Goal: Information Seeking & Learning: Learn about a topic

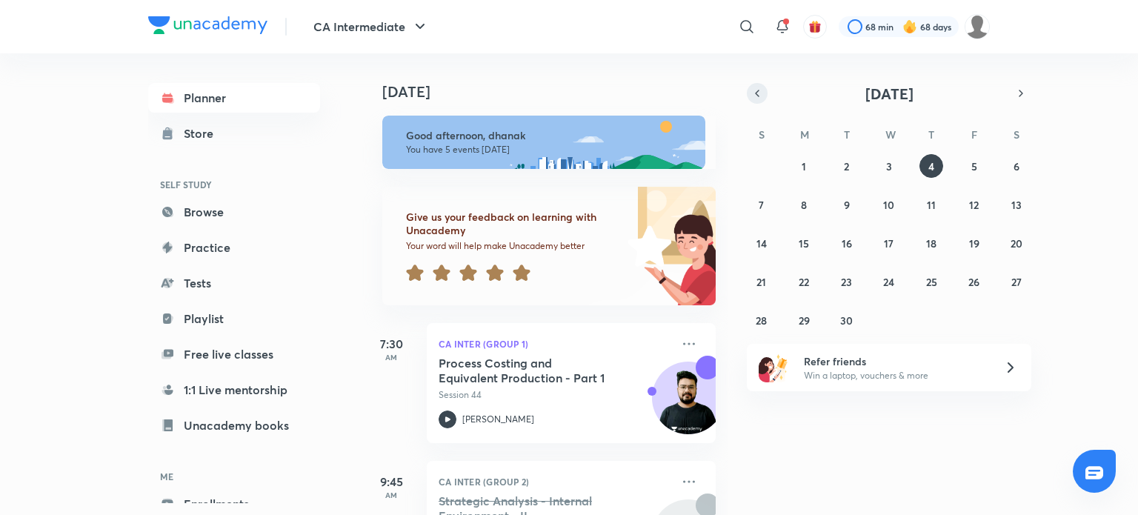
click at [761, 93] on icon "button" at bounding box center [757, 93] width 12 height 13
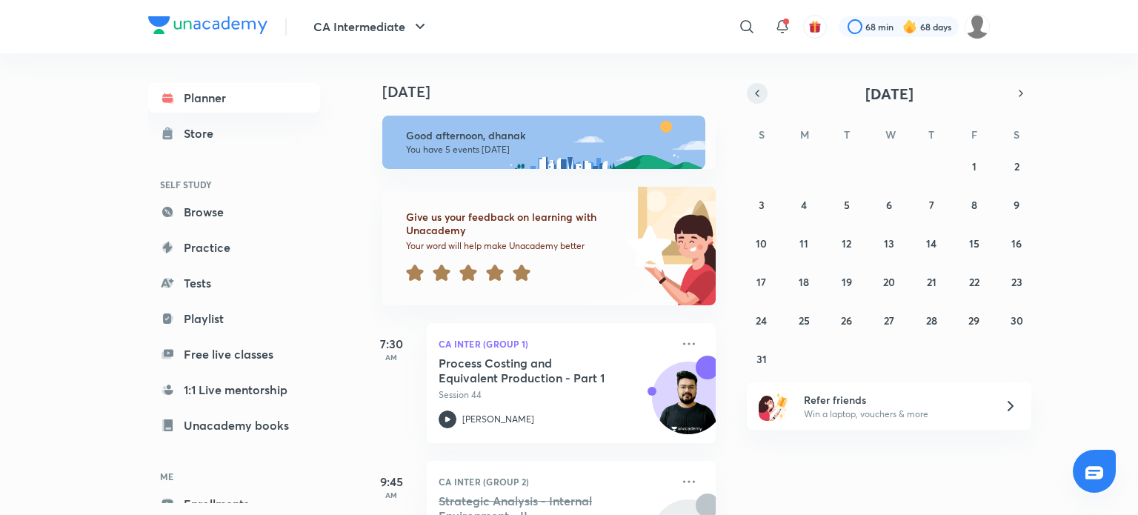
click at [751, 85] on button "button" at bounding box center [757, 93] width 21 height 21
click at [896, 284] on button "23" at bounding box center [889, 282] width 24 height 24
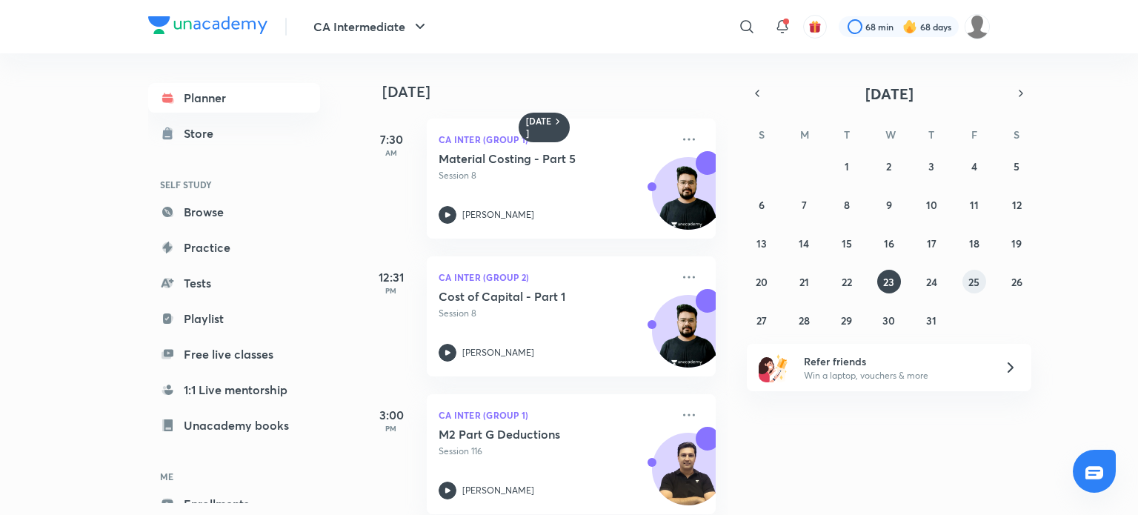
click at [976, 282] on abbr "25" at bounding box center [973, 282] width 11 height 14
click at [455, 350] on icon at bounding box center [447, 353] width 18 height 18
